Goal: Task Accomplishment & Management: Complete application form

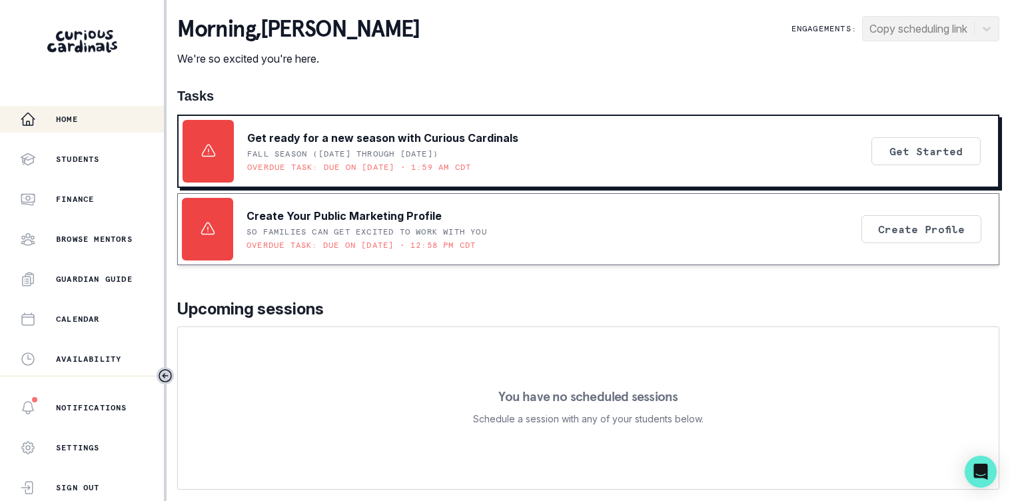
scroll to position [317, 0]
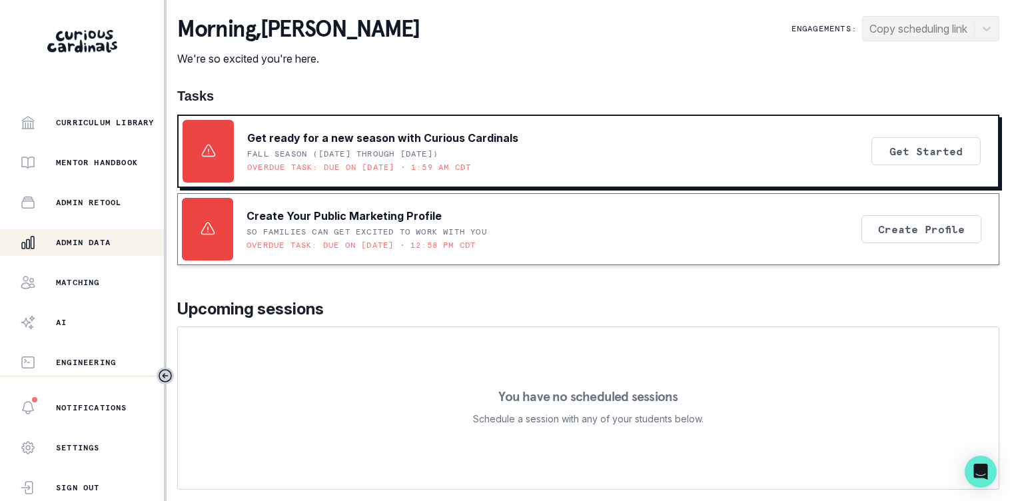
click at [55, 245] on div "Admin Data" at bounding box center [92, 243] width 144 height 16
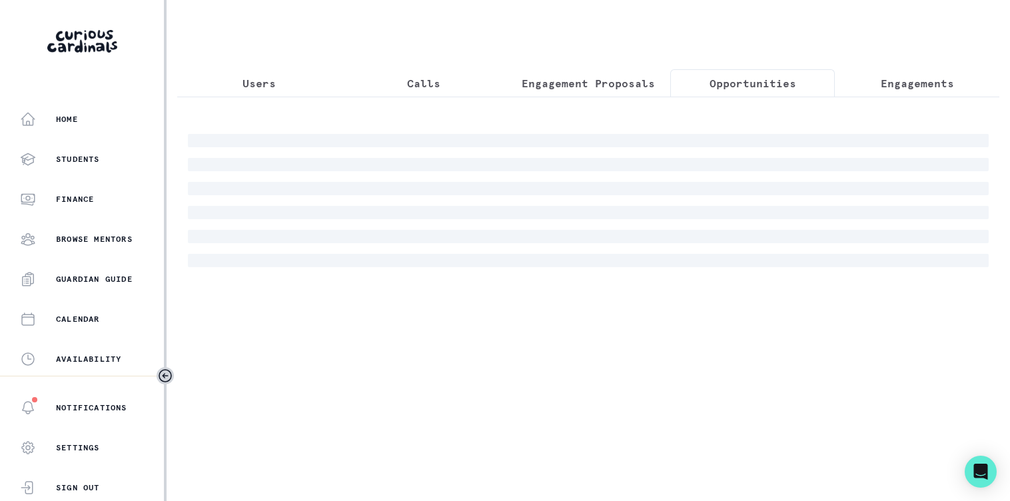
click at [737, 77] on p "Opportunities" at bounding box center [753, 83] width 87 height 16
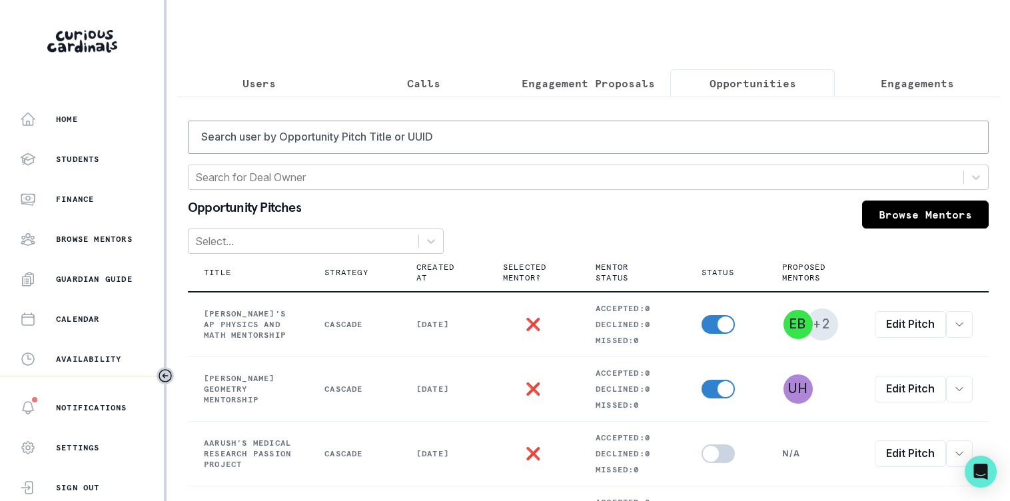
click at [622, 146] on input "Search user by Opportunity Pitch Title or UUID" at bounding box center [588, 137] width 801 height 33
type input "[PERSON_NAME]"
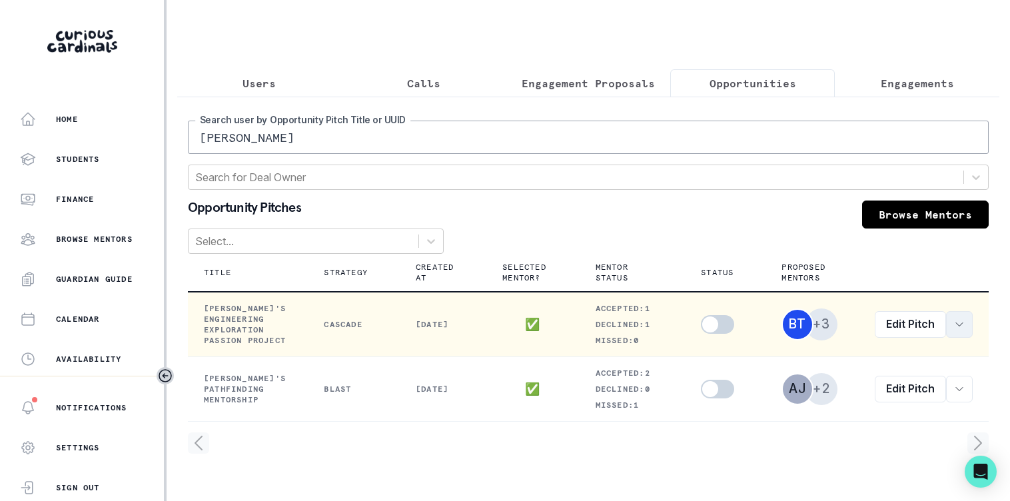
click at [952, 338] on button "row menu" at bounding box center [959, 324] width 27 height 27
click at [890, 378] on button "View order" at bounding box center [871, 375] width 181 height 21
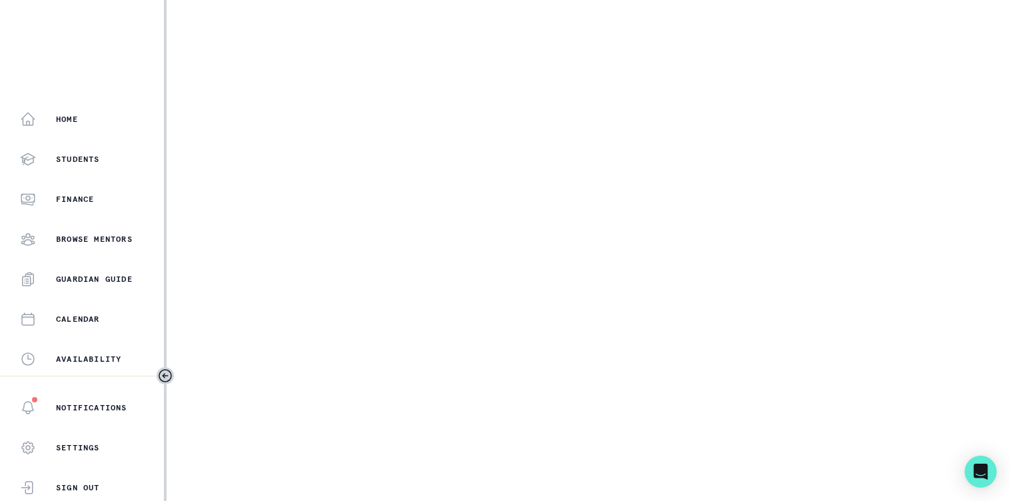
select select "2e0e0867-17d0-41a8-92b9-7b446b3bc83e"
select select "081c1729-1b6d-4ee4-bef9-d4d1315783fb"
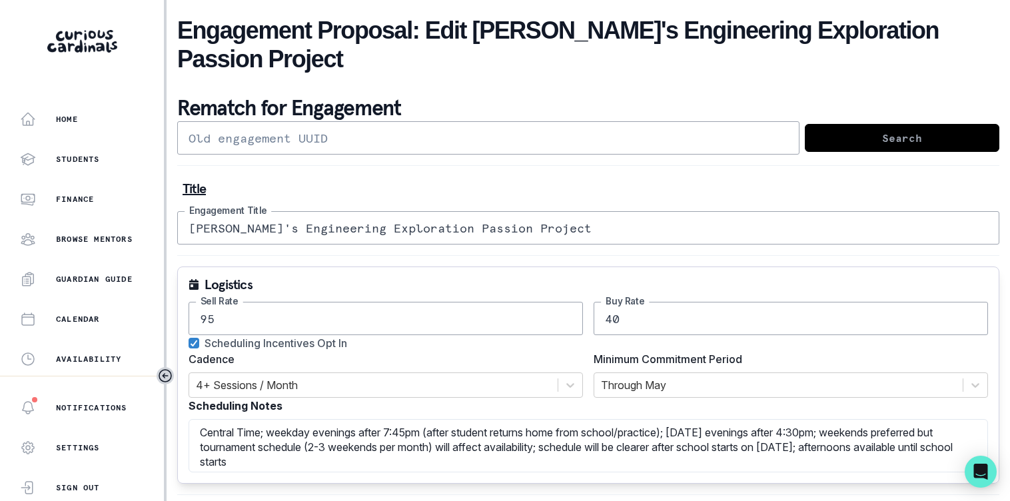
scroll to position [317, 0]
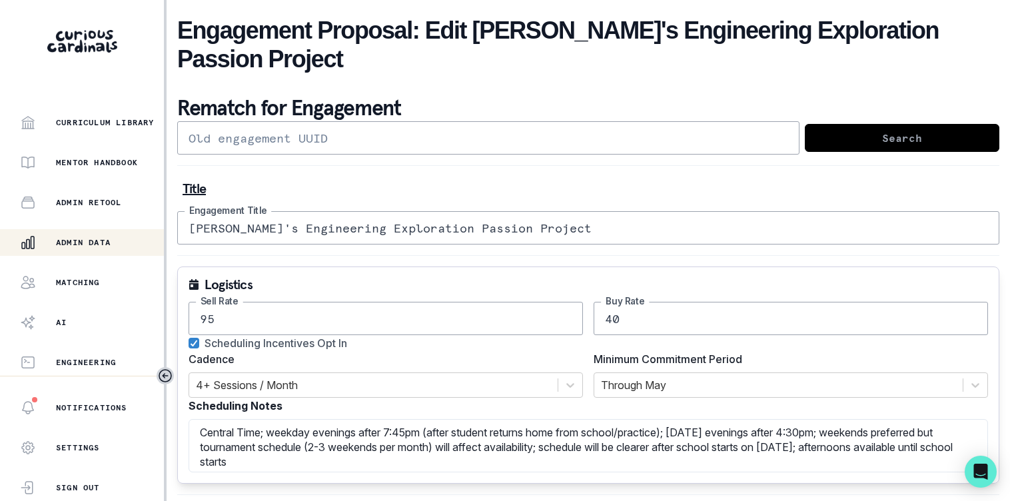
click at [82, 245] on p "Admin Data" at bounding box center [83, 242] width 55 height 11
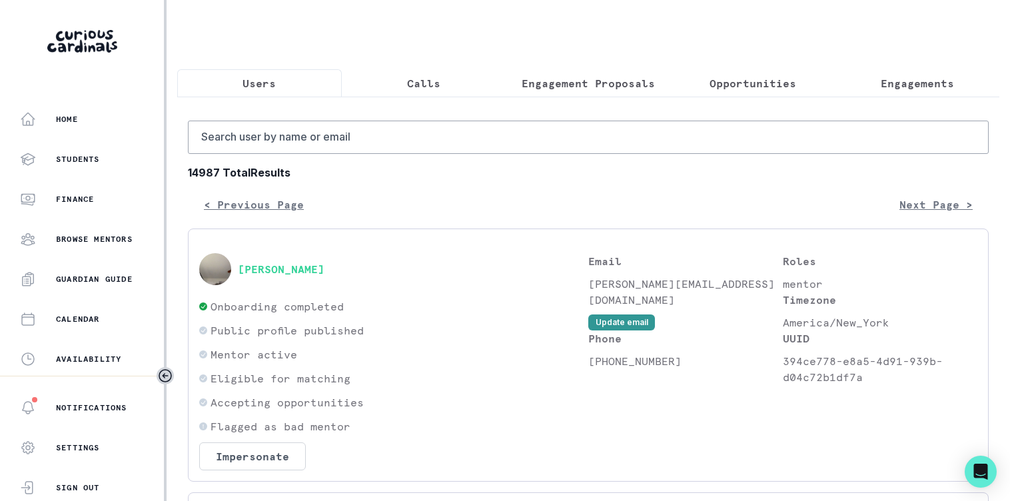
click at [586, 81] on p "Engagement Proposals" at bounding box center [588, 83] width 133 height 16
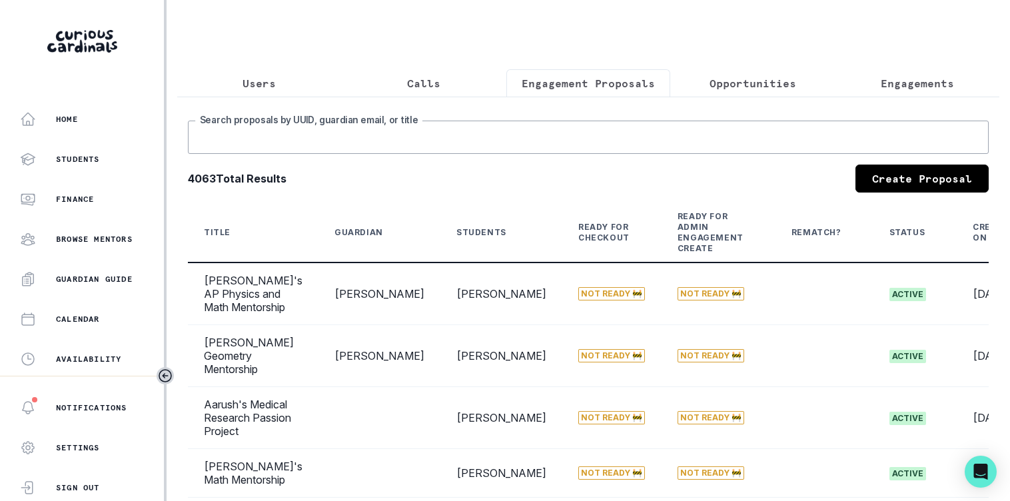
click at [557, 154] on input "Search proposals by UUID, guardian email, or title" at bounding box center [588, 137] width 801 height 33
type input "j"
type input "kameli"
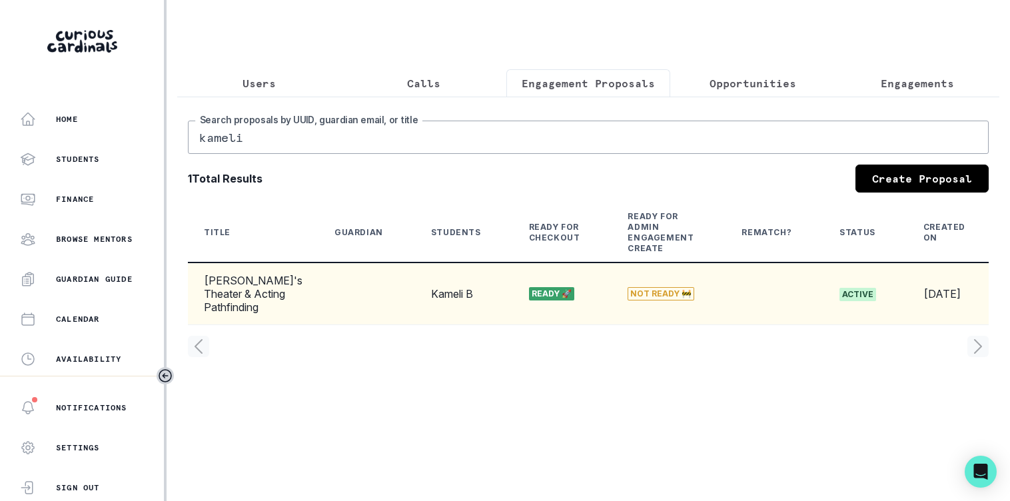
scroll to position [0, 95]
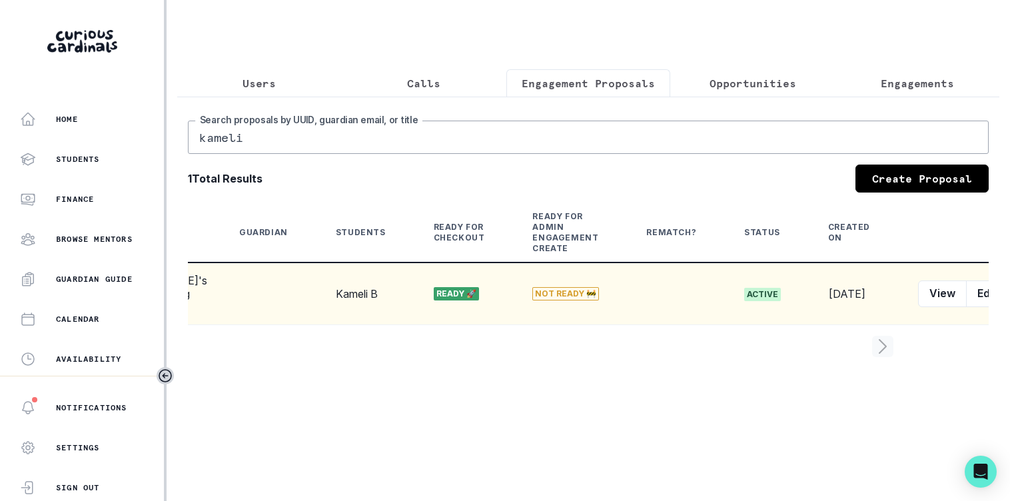
click at [1008, 302] on button "row menu" at bounding box center [1021, 294] width 27 height 27
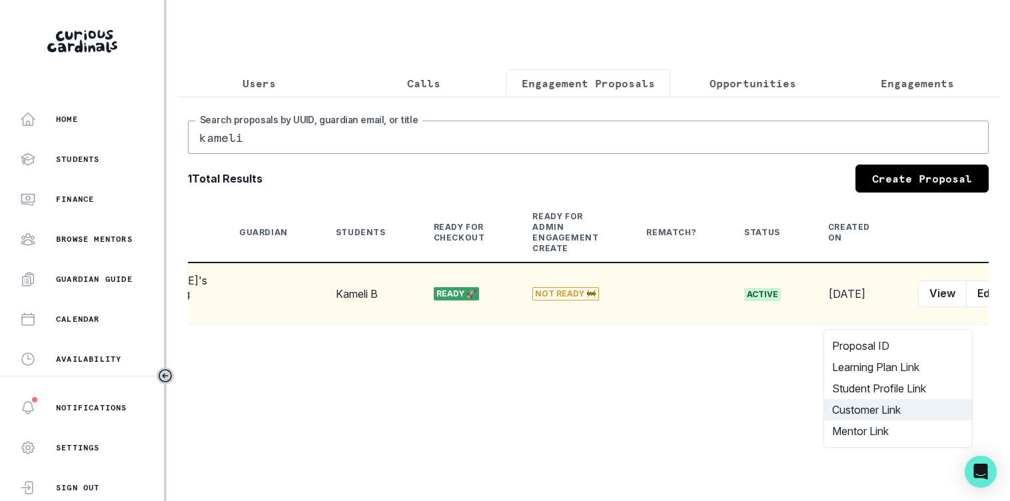
click at [907, 407] on button "Customer Link" at bounding box center [898, 409] width 148 height 21
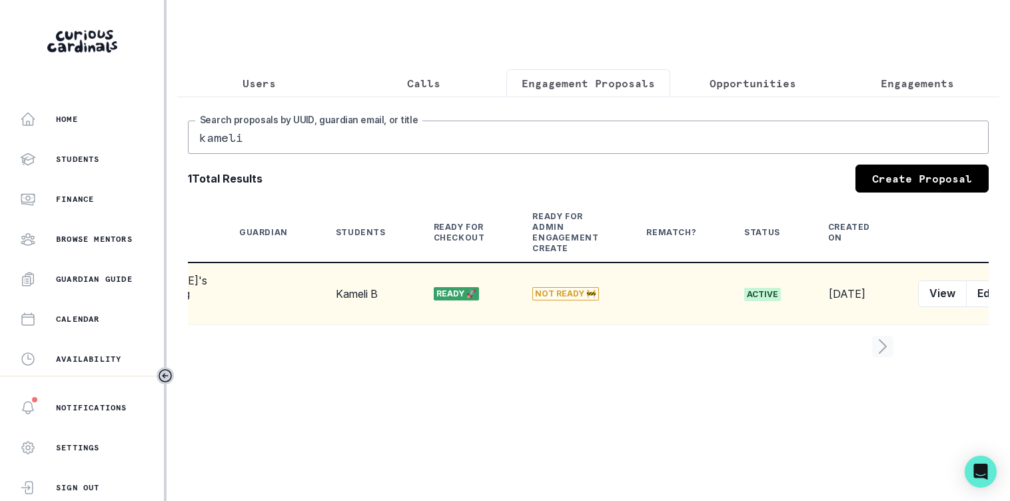
click at [446, 70] on button "Calls" at bounding box center [424, 83] width 165 height 28
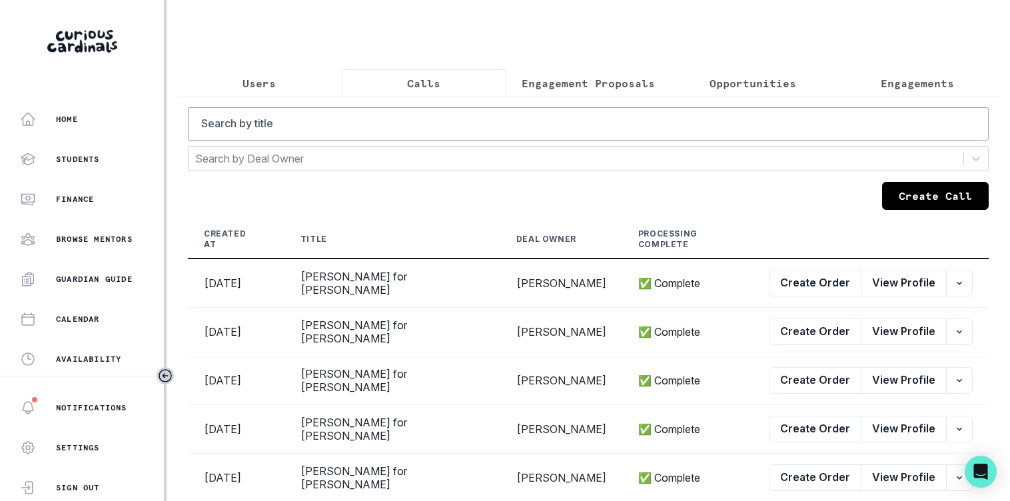
click at [904, 208] on button "Create Call" at bounding box center [935, 196] width 107 height 28
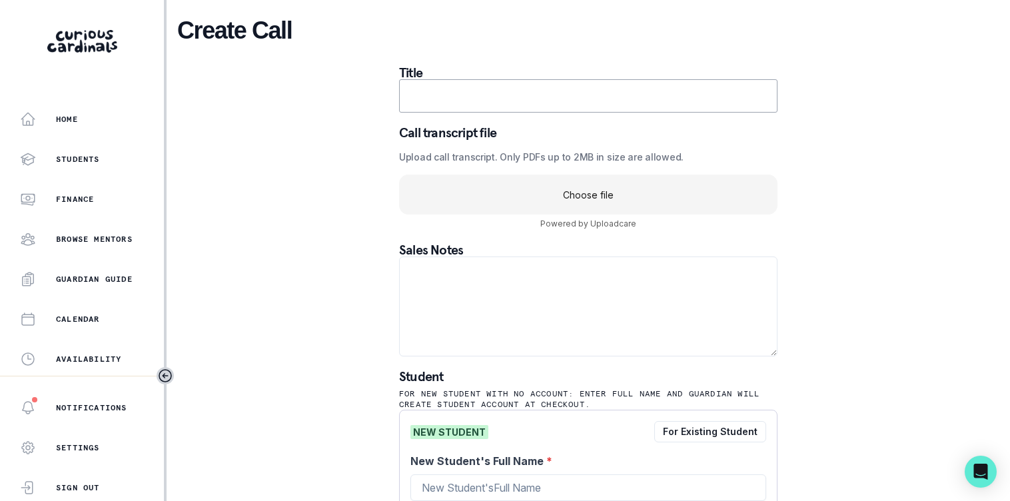
click at [542, 207] on uc-drop-area "Choose file" at bounding box center [588, 195] width 379 height 40
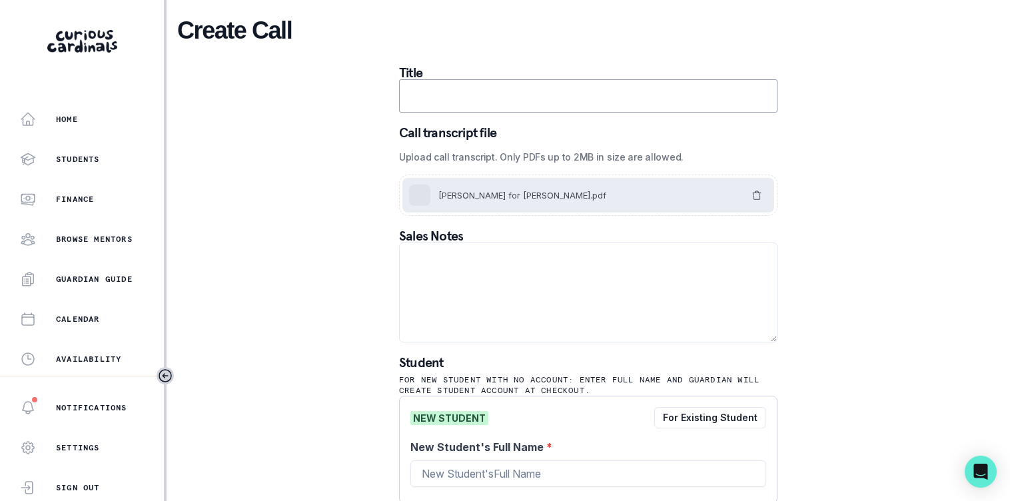
click at [549, 107] on input "text" at bounding box center [588, 95] width 379 height 33
type input "a"
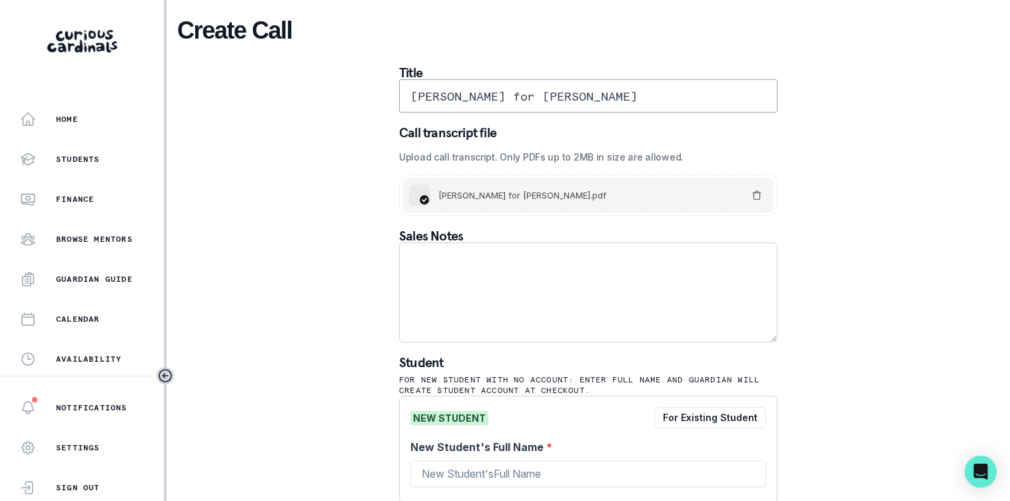
type input "[PERSON_NAME] for [PERSON_NAME]"
click at [532, 286] on textarea at bounding box center [588, 293] width 379 height 100
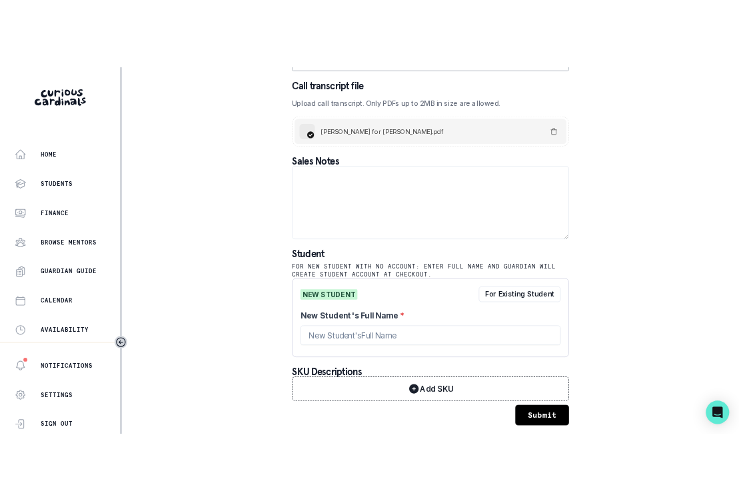
scroll to position [112, 0]
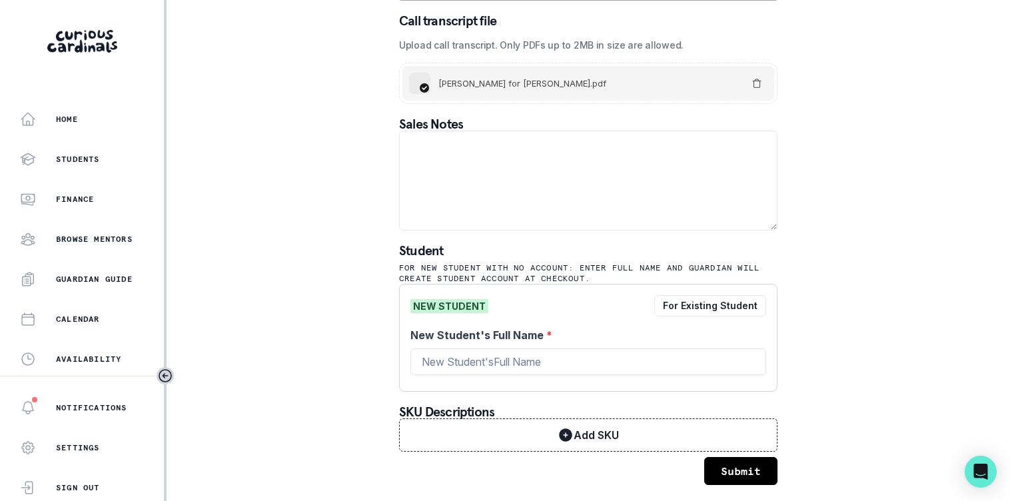
click at [682, 346] on div "New Student's Full Name *" at bounding box center [589, 353] width 356 height 53
click at [657, 362] on input "New Student's Full Name *" at bounding box center [589, 362] width 356 height 27
type input "[PERSON_NAME]"
click at [745, 483] on button "Submit" at bounding box center [740, 471] width 73 height 28
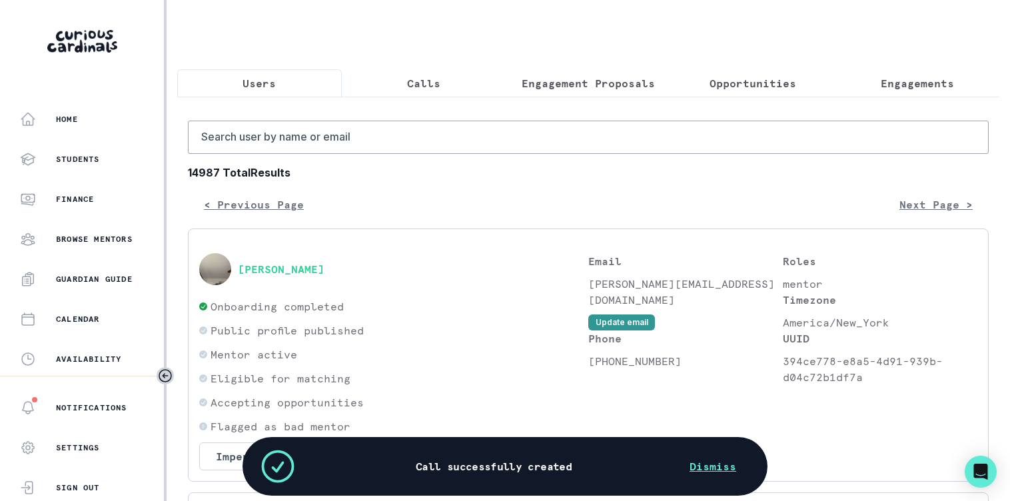
click at [411, 85] on p "Calls" at bounding box center [423, 83] width 33 height 16
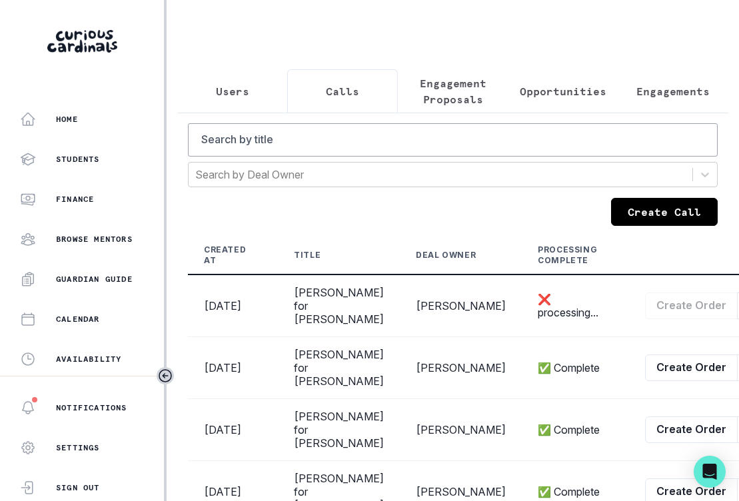
click at [570, 82] on button "Opportunities" at bounding box center [563, 91] width 110 height 44
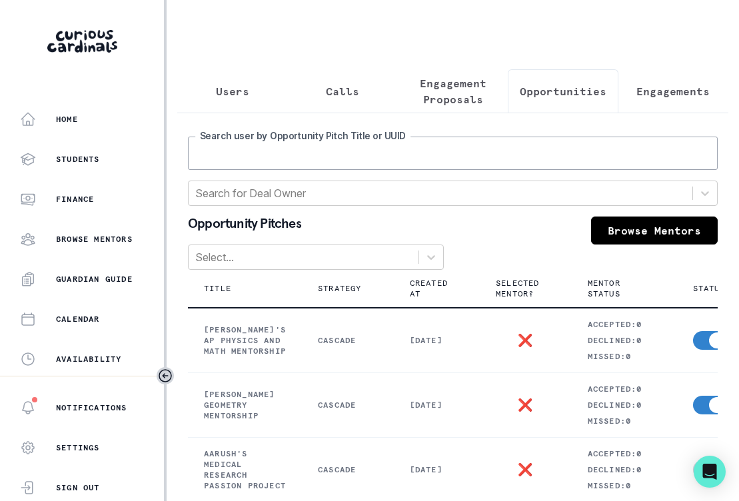
click at [427, 160] on input "Search user by Opportunity Pitch Title or UUID" at bounding box center [453, 153] width 530 height 33
type input "[PERSON_NAME]"
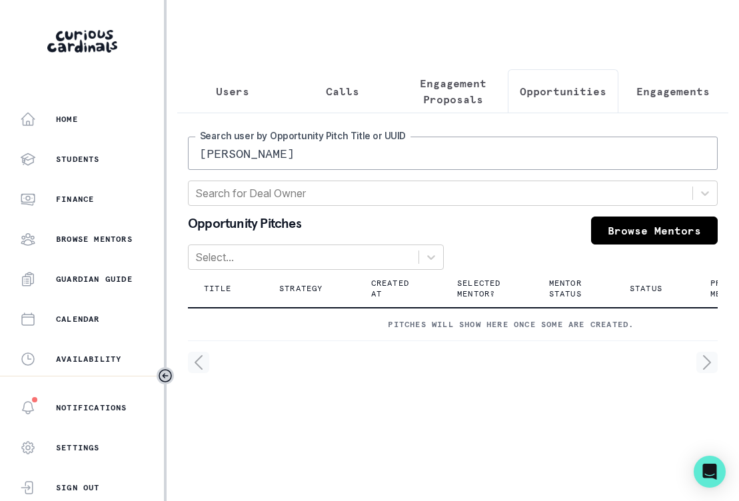
drag, startPoint x: 391, startPoint y: 171, endPoint x: 221, endPoint y: 167, distance: 170.0
click at [221, 167] on input "[PERSON_NAME]" at bounding box center [453, 153] width 530 height 33
type input "[PERSON_NAME]"
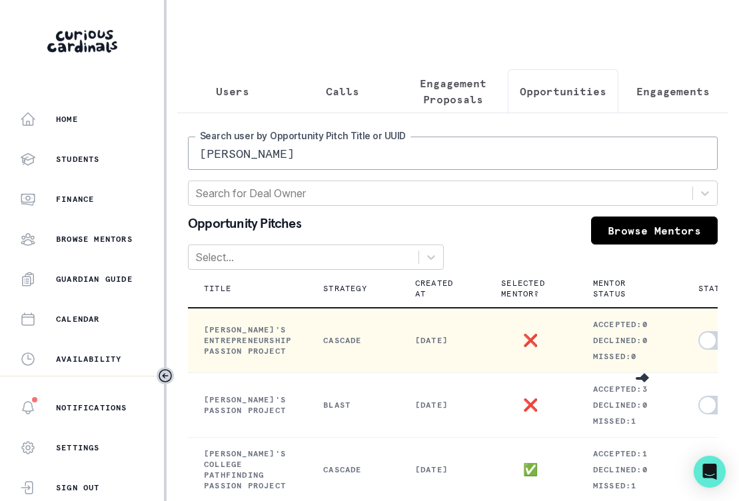
scroll to position [0, 292]
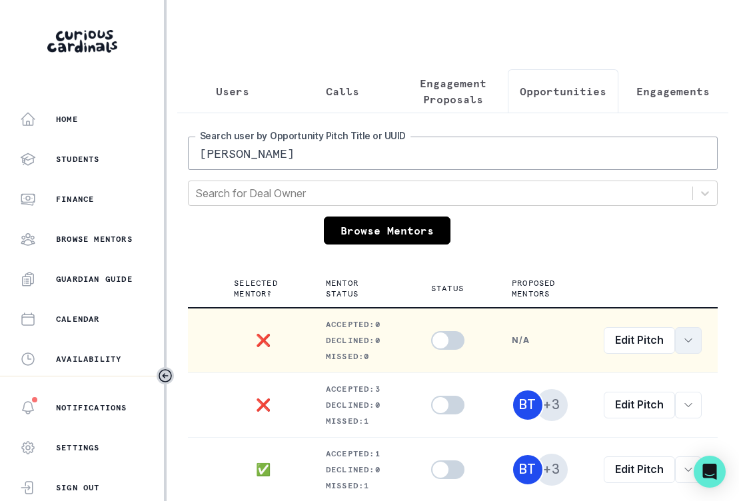
click at [675, 350] on button "row menu" at bounding box center [688, 340] width 27 height 27
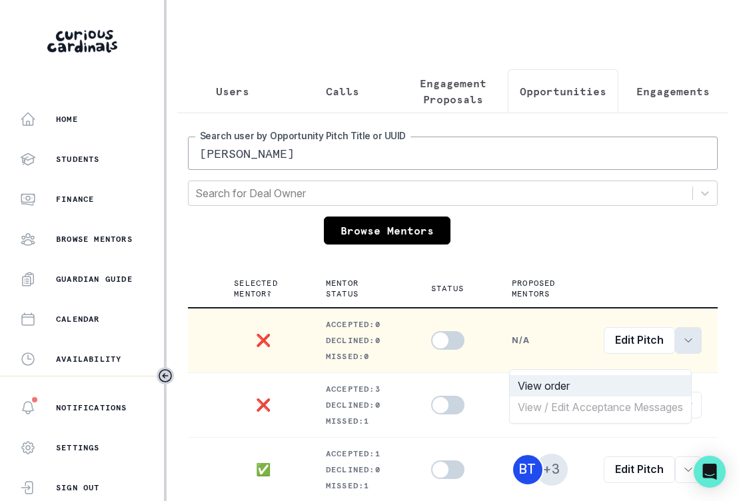
click at [654, 382] on button "View order" at bounding box center [600, 385] width 181 height 21
select select "b3713756-4135-4cda-87b8-2c7a26e5960c"
select select "17679a9d-70bd-407f-a820-d213157fa7d8"
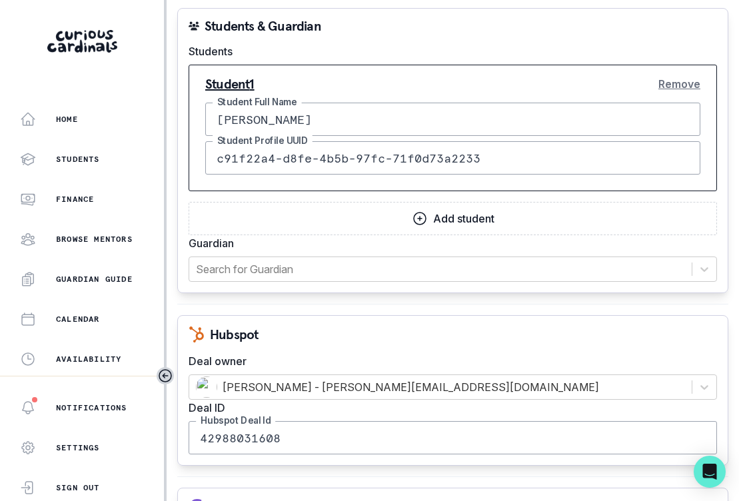
scroll to position [1510, 0]
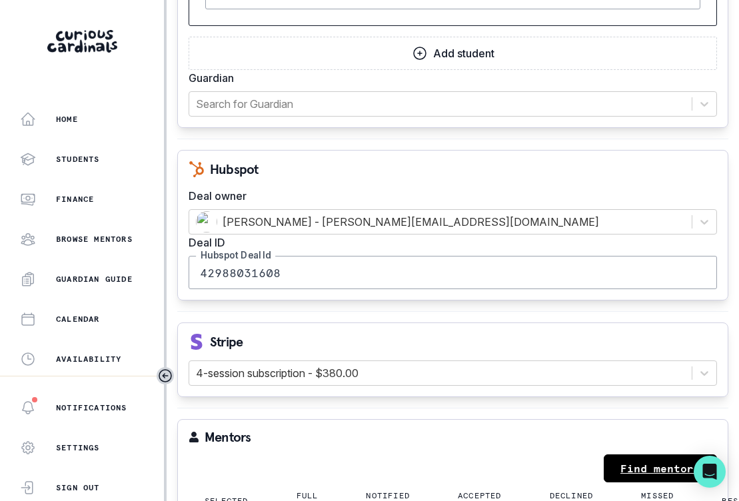
click at [647, 469] on link "Find mentors" at bounding box center [660, 469] width 113 height 28
